Goal: Task Accomplishment & Management: Use online tool/utility

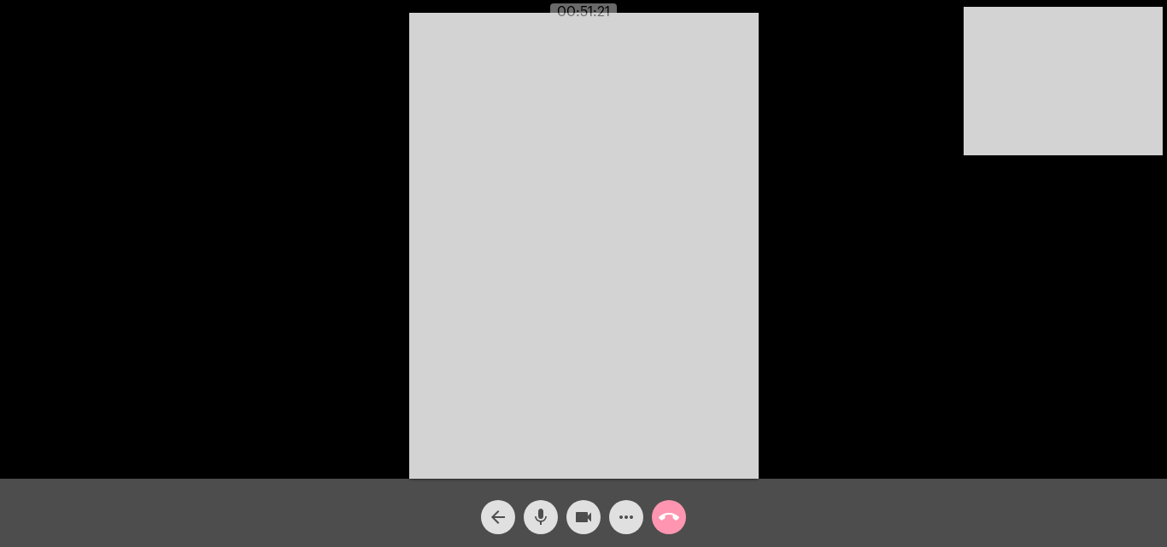
click at [488, 530] on span "arrow_back" at bounding box center [498, 518] width 20 height 34
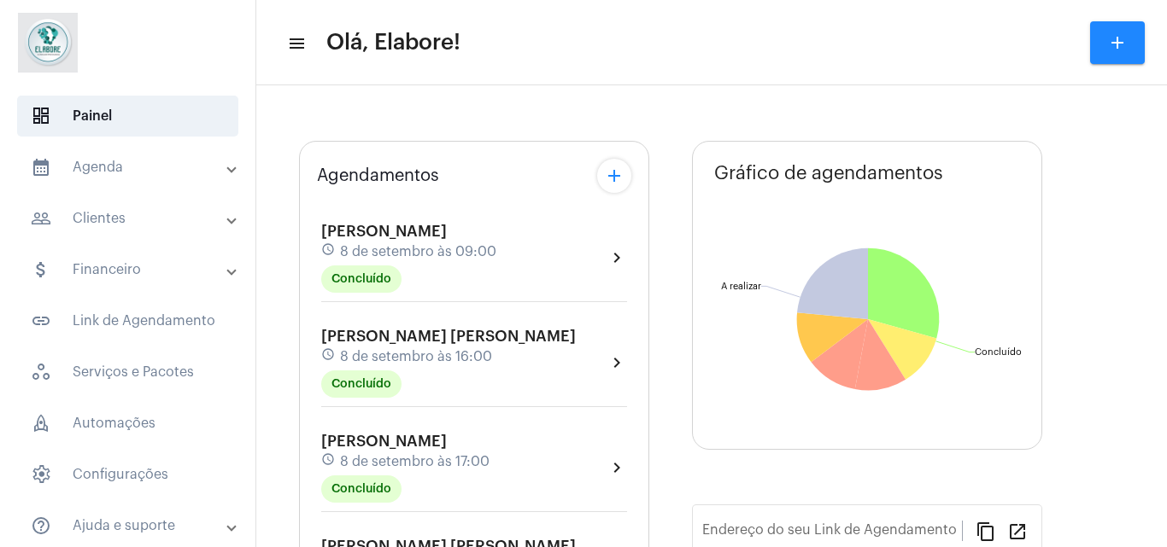
type input "[URL][DOMAIN_NAME]"
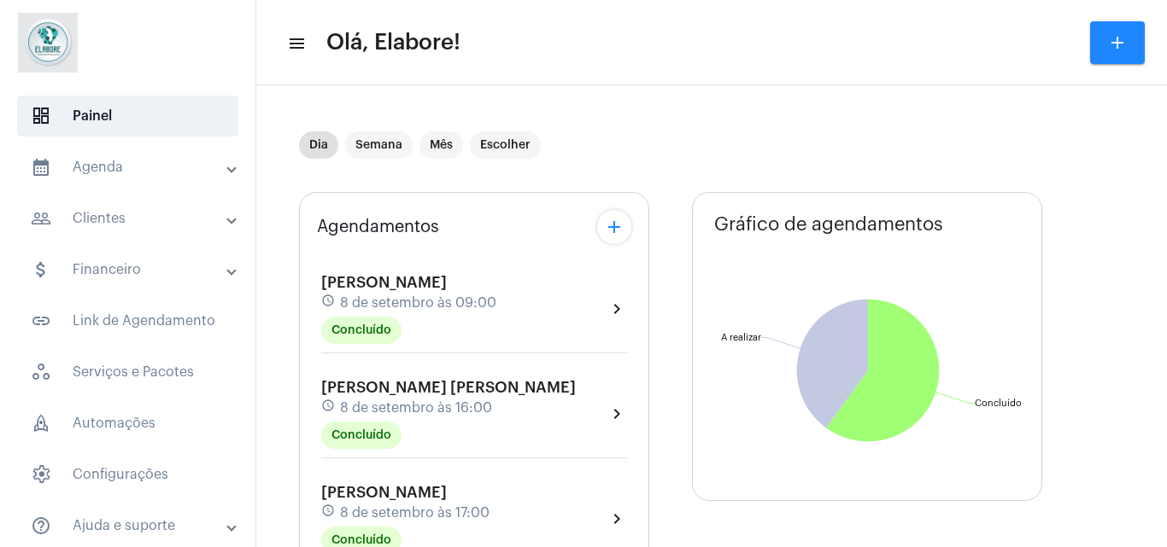
scroll to position [290, 0]
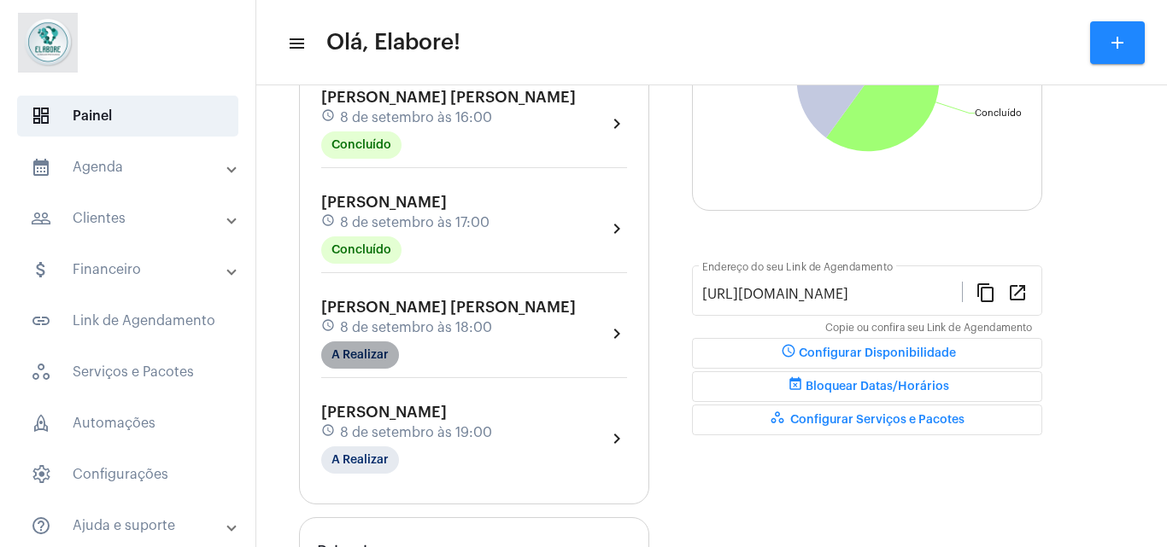
click at [369, 359] on mat-chip "A Realizar" at bounding box center [360, 355] width 78 height 27
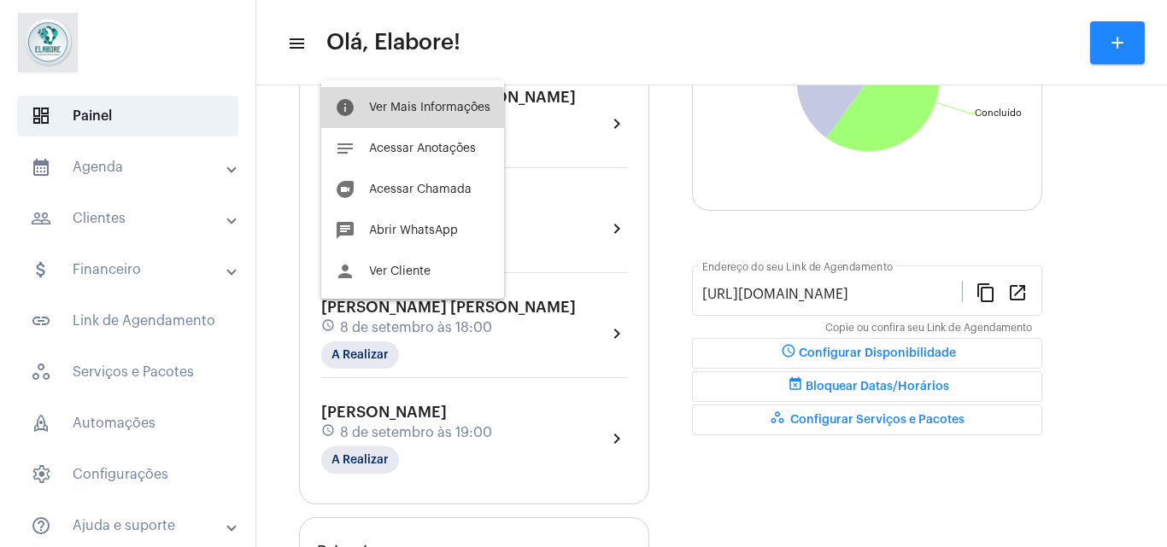
click at [407, 117] on button "info Ver Mais Informações" at bounding box center [412, 107] width 183 height 41
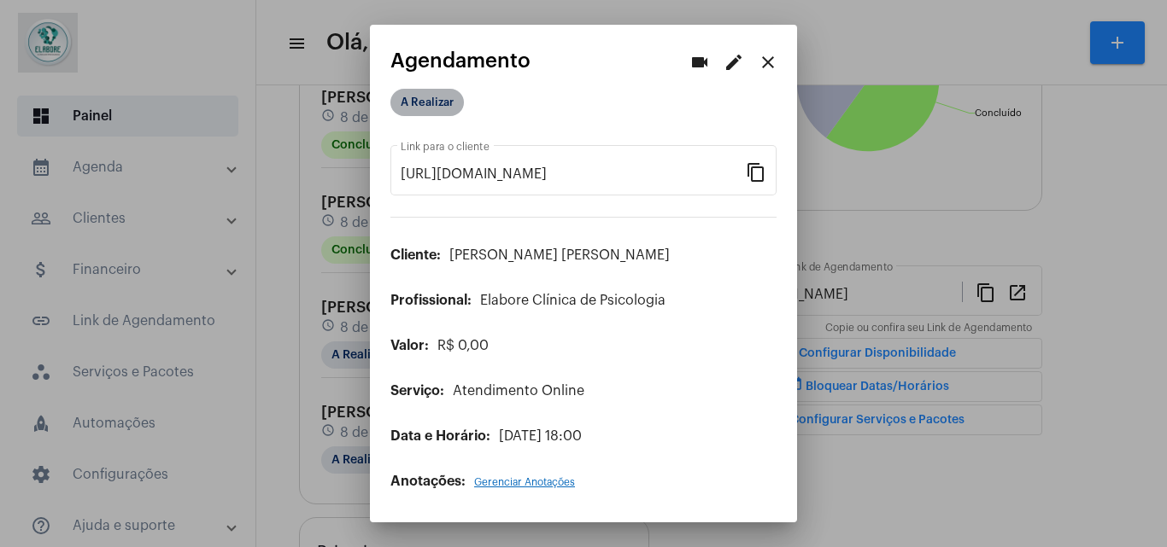
click at [431, 110] on mat-chip "A Realizar" at bounding box center [426, 102] width 73 height 27
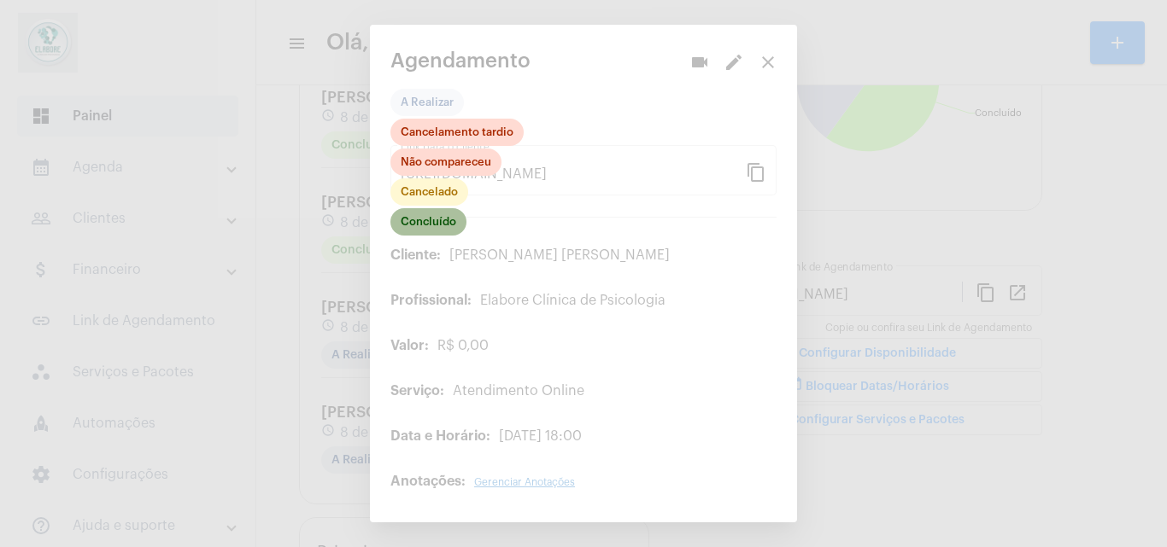
click at [438, 227] on mat-chip "Concluído" at bounding box center [428, 221] width 76 height 27
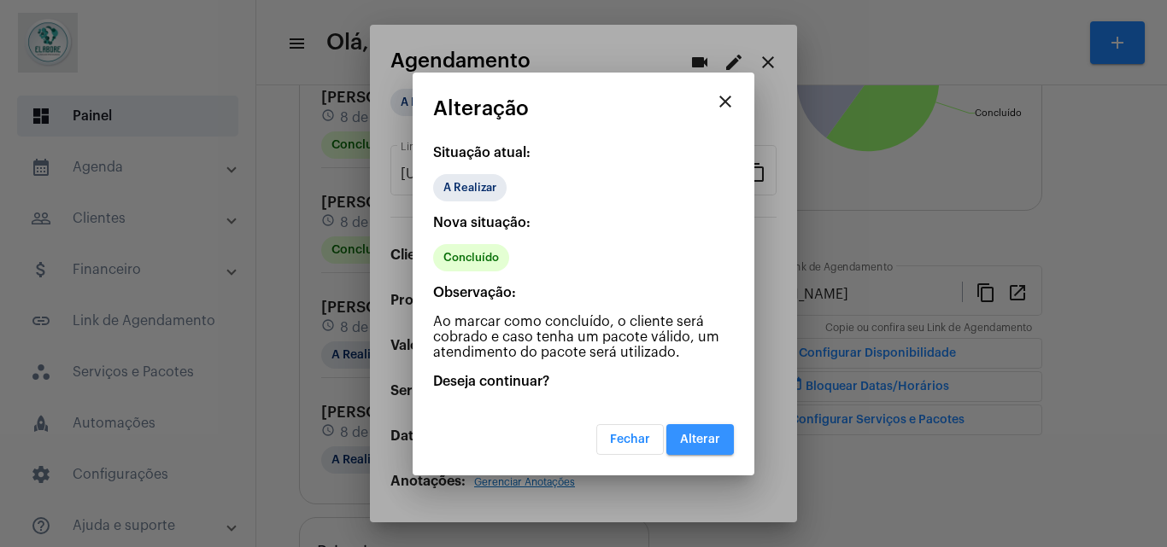
click at [695, 439] on span "Alterar" at bounding box center [700, 440] width 40 height 12
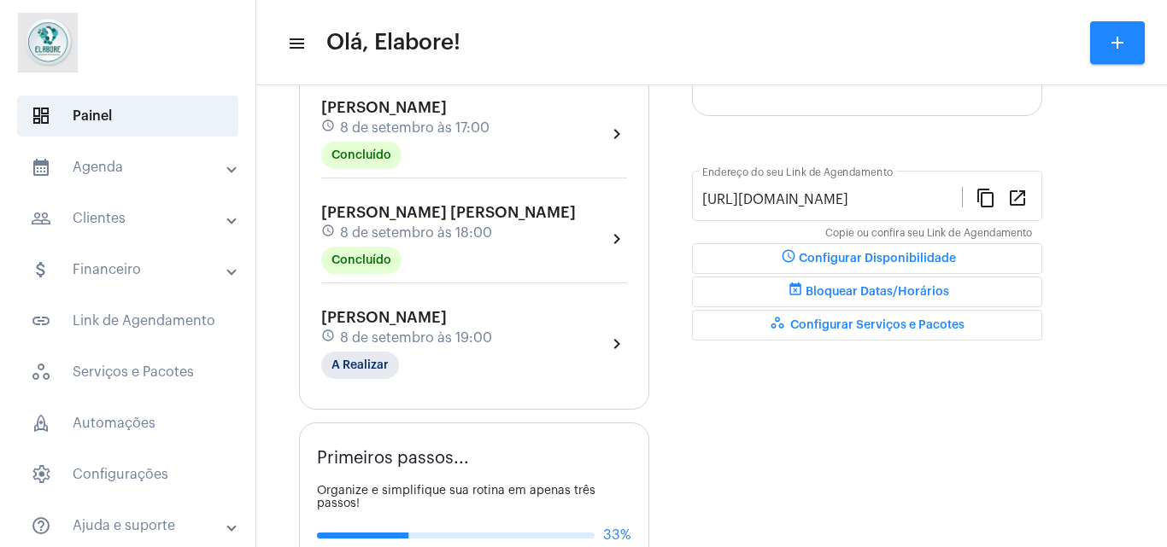
scroll to position [389, 0]
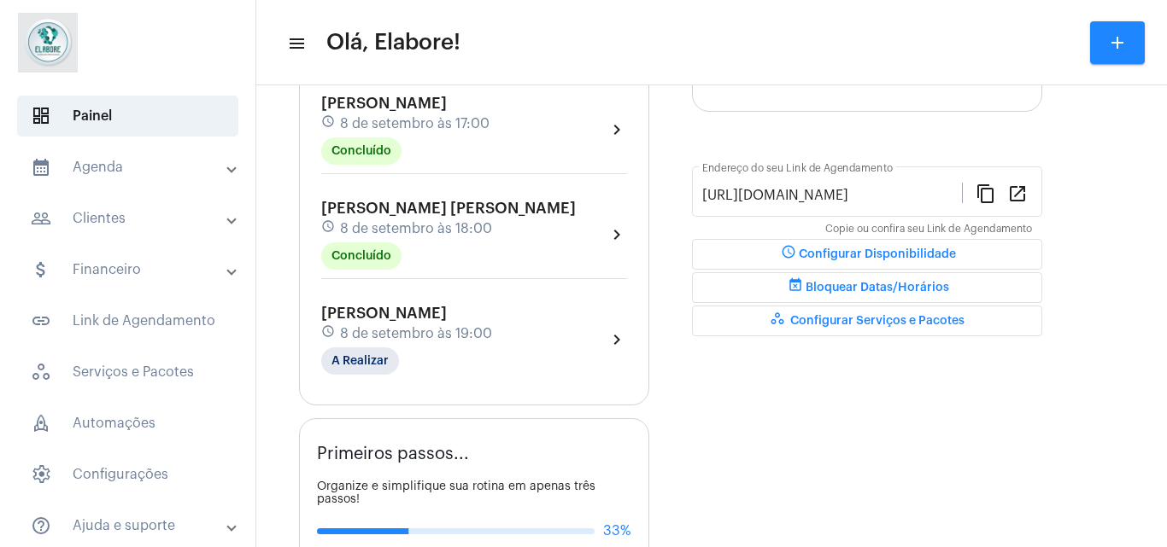
click at [548, 325] on div "[PERSON_NAME] schedule 8 de setembro às 19:00 A Realizar chevron_right" at bounding box center [474, 340] width 306 height 70
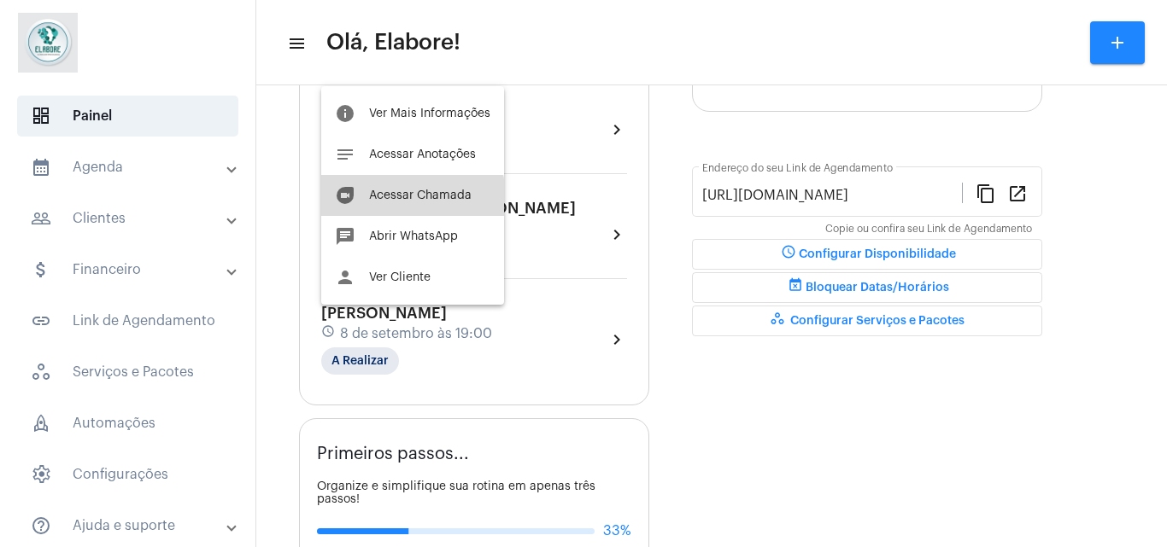
click at [408, 204] on button "duo [PERSON_NAME]" at bounding box center [412, 195] width 183 height 41
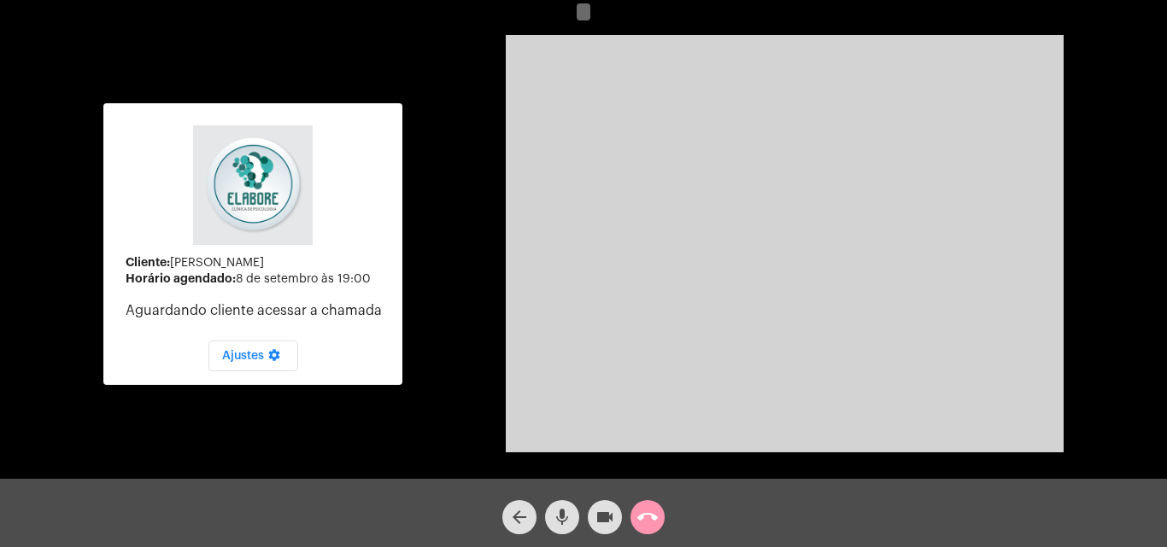
click at [584, 509] on div "videocam" at bounding box center [604, 513] width 43 height 43
click at [566, 517] on mat-icon "mic" at bounding box center [562, 517] width 20 height 20
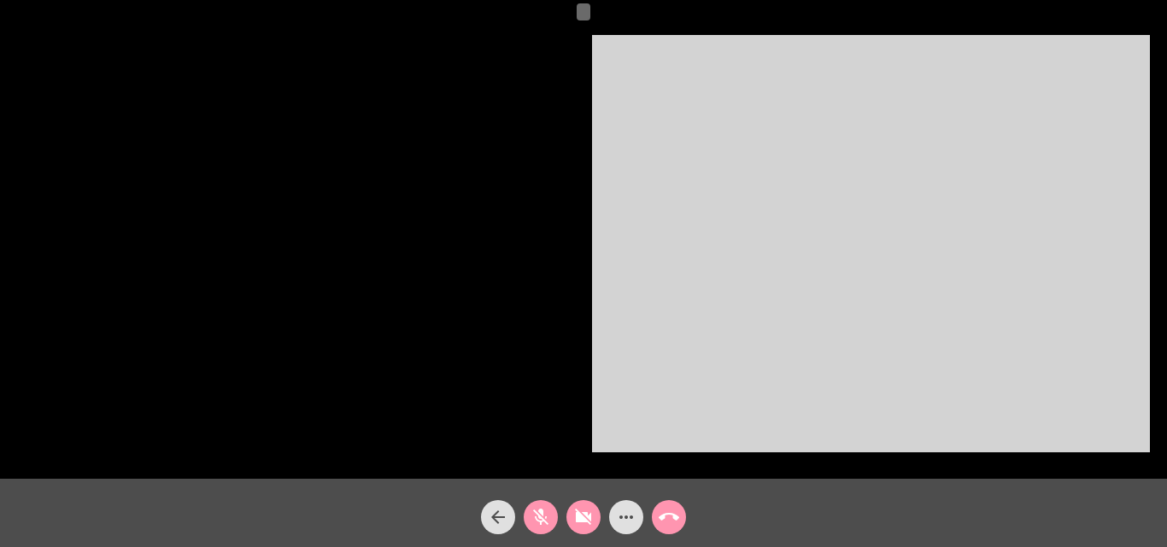
click at [571, 518] on button "videocam_off" at bounding box center [583, 518] width 34 height 34
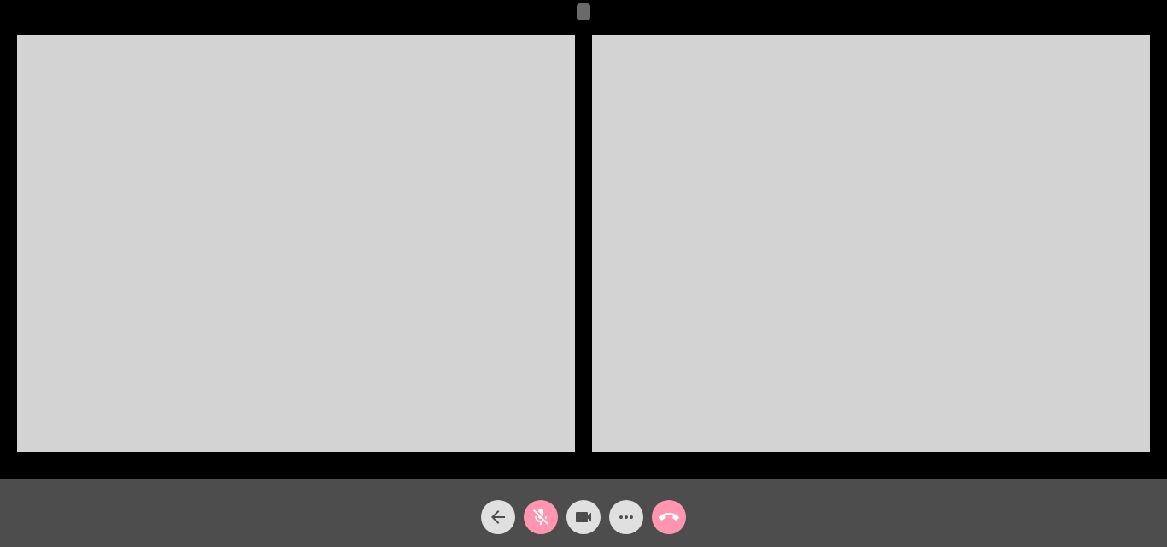
click at [543, 515] on mat-icon "mic_off" at bounding box center [540, 517] width 20 height 20
